Goal: Navigation & Orientation: Find specific page/section

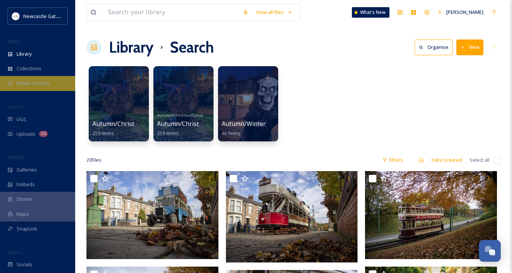
scroll to position [90, 0]
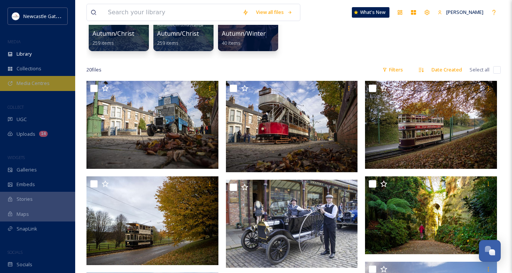
click at [48, 82] on span "Media Centres" at bounding box center [33, 83] width 33 height 7
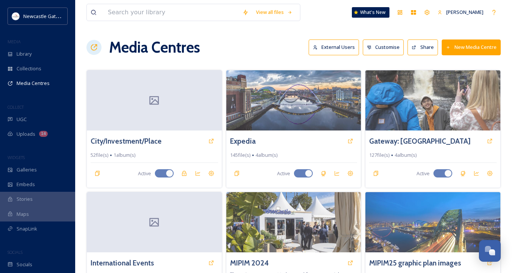
click at [274, 49] on div "Media Centres External Users Customise Share New Media Centre" at bounding box center [293, 47] width 414 height 23
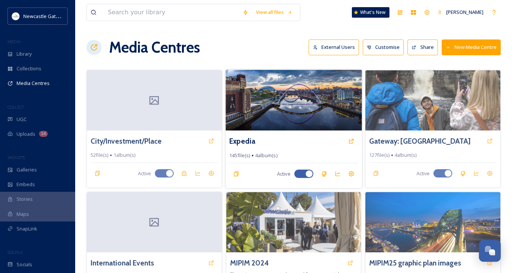
scroll to position [15, 0]
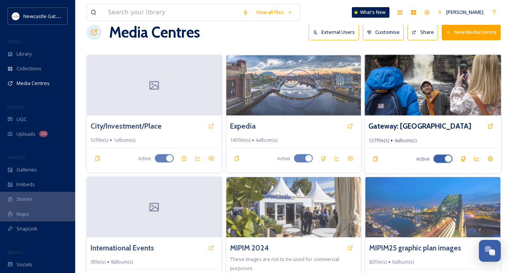
click at [402, 86] on img at bounding box center [433, 85] width 136 height 61
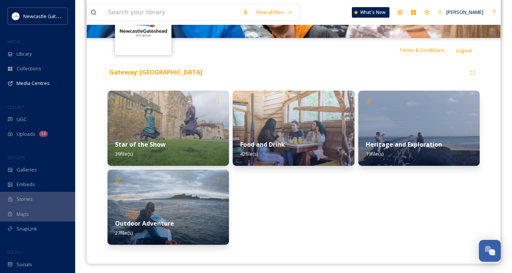
scroll to position [132, 0]
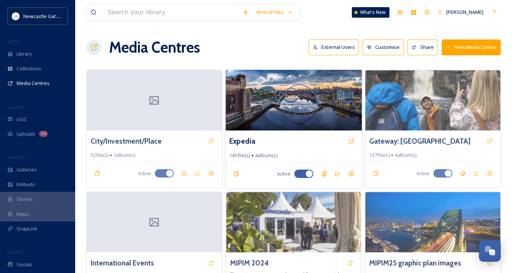
click at [303, 119] on img at bounding box center [294, 100] width 136 height 61
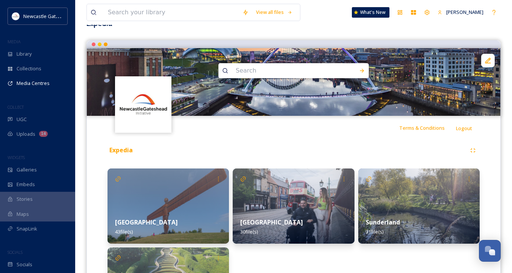
scroll to position [75, 0]
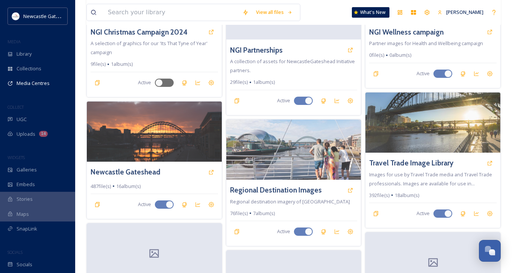
scroll to position [376, 0]
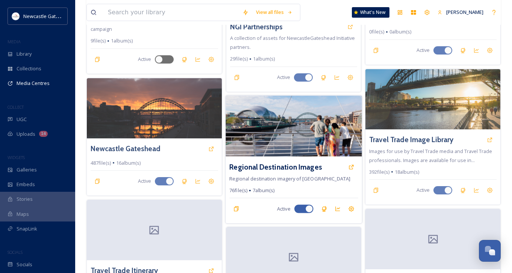
click at [269, 144] on img at bounding box center [294, 126] width 136 height 61
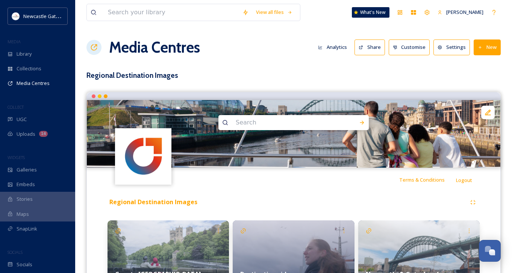
click at [280, 191] on div "Terms & Conditions Logout" at bounding box center [294, 180] width 414 height 24
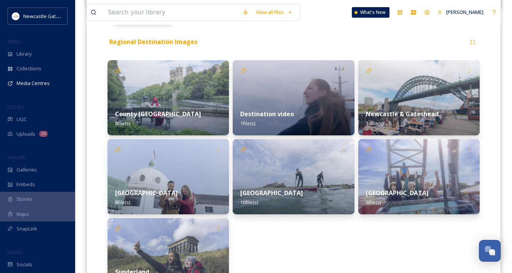
scroll to position [165, 0]
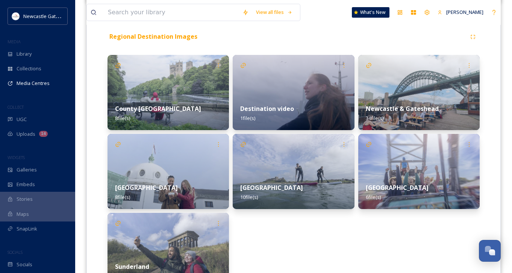
click at [280, 191] on strong "[GEOGRAPHIC_DATA]" at bounding box center [271, 188] width 63 height 8
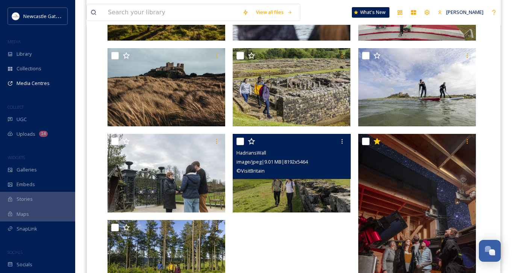
scroll to position [286, 0]
